Goal: Check status

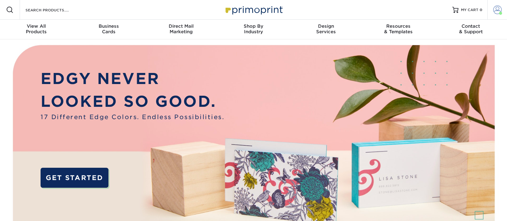
click at [494, 9] on span at bounding box center [497, 10] width 9 height 9
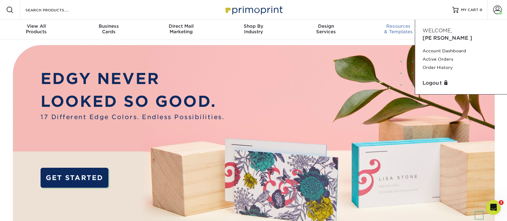
click at [362, 37] on link "Resources & Templates" at bounding box center [398, 30] width 73 height 20
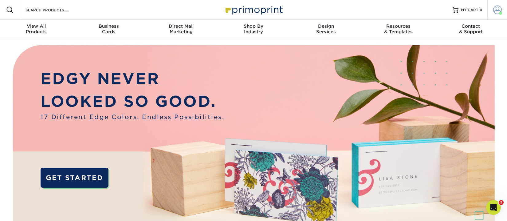
click at [498, 10] on span at bounding box center [497, 10] width 9 height 9
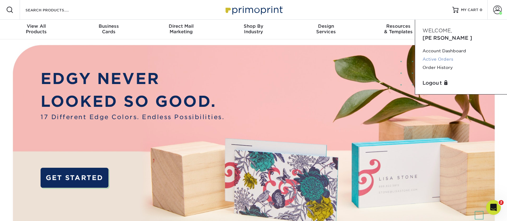
click at [444, 55] on link "Active Orders" at bounding box center [460, 59] width 77 height 8
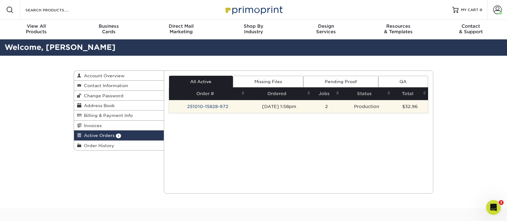
click at [209, 104] on td "251010-15828-972" at bounding box center [207, 106] width 77 height 13
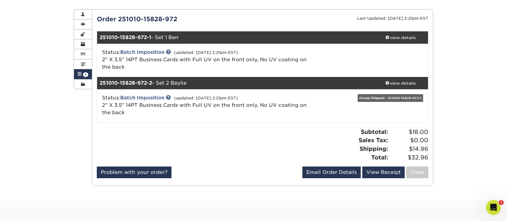
scroll to position [61, 0]
click at [63, 87] on div "Active Orders Account Overview Contact Information Change Password Address Book…" at bounding box center [253, 97] width 507 height 206
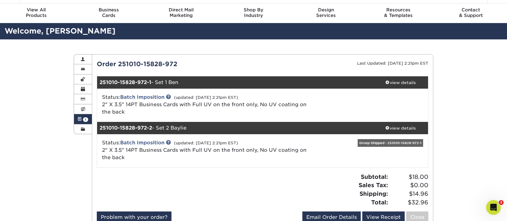
scroll to position [0, 0]
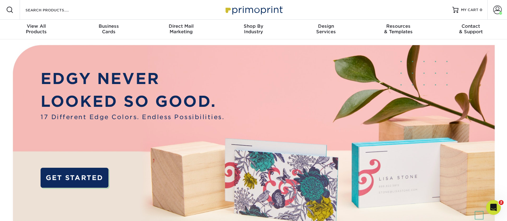
click at [257, 102] on img at bounding box center [253, 164] width 502 height 251
